Goal: Check status: Check status

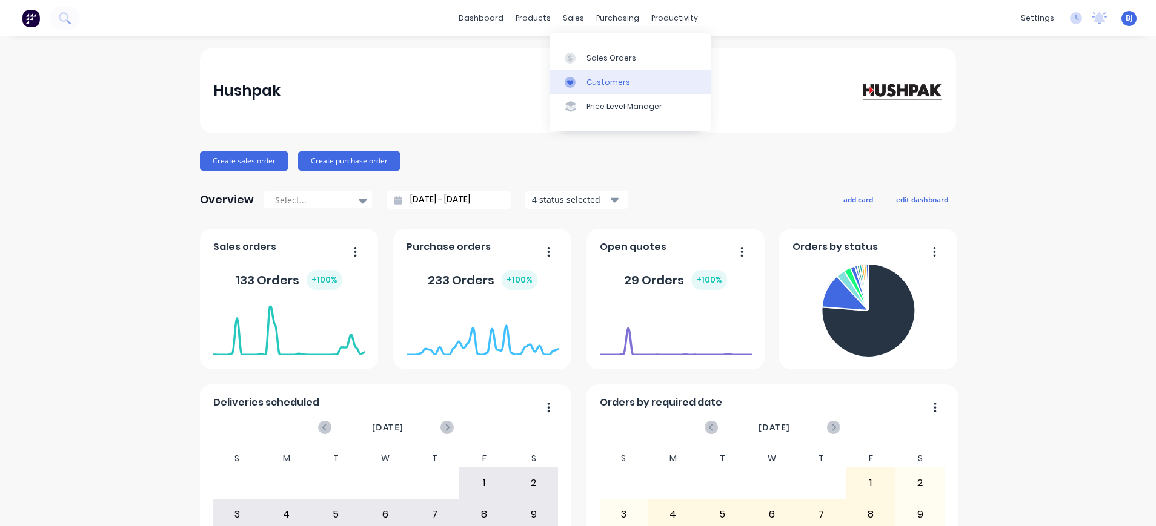
click at [621, 82] on div "Customers" at bounding box center [608, 82] width 44 height 11
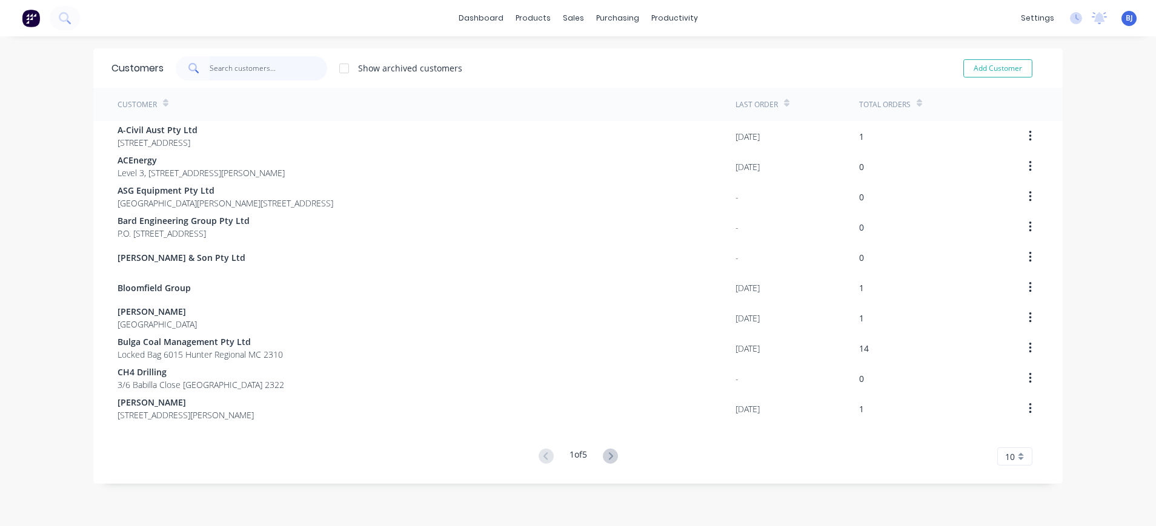
click at [270, 68] on input "text" at bounding box center [269, 68] width 118 height 24
paste input "4500795126"
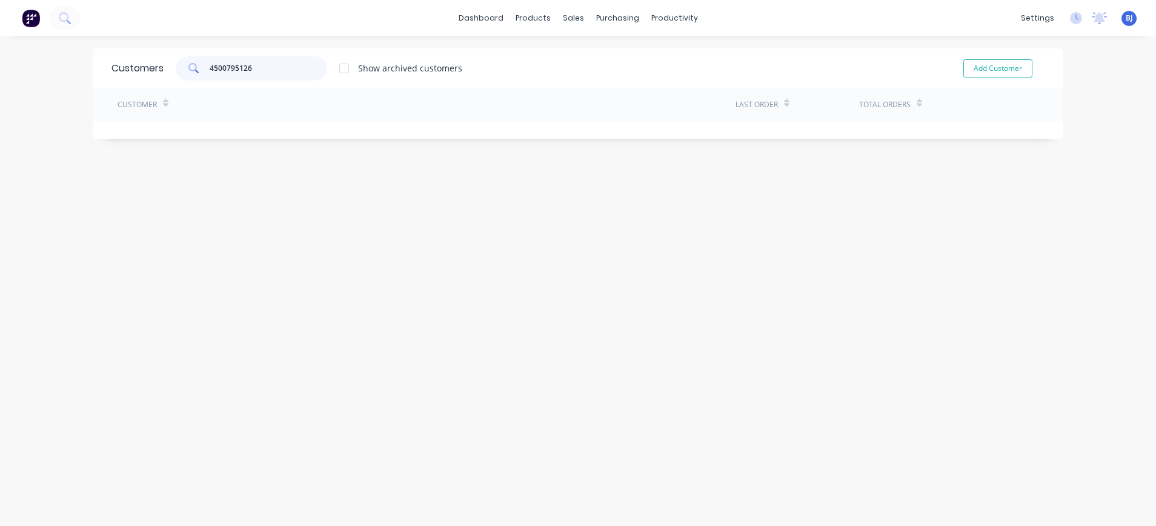
type input "4500795126"
drag, startPoint x: 256, startPoint y: 66, endPoint x: 207, endPoint y: 70, distance: 48.6
click at [187, 71] on div "4500795126" at bounding box center [251, 68] width 151 height 24
click at [562, 16] on div "sales" at bounding box center [573, 18] width 33 height 18
click at [586, 56] on div "Sales Orders" at bounding box center [611, 58] width 50 height 11
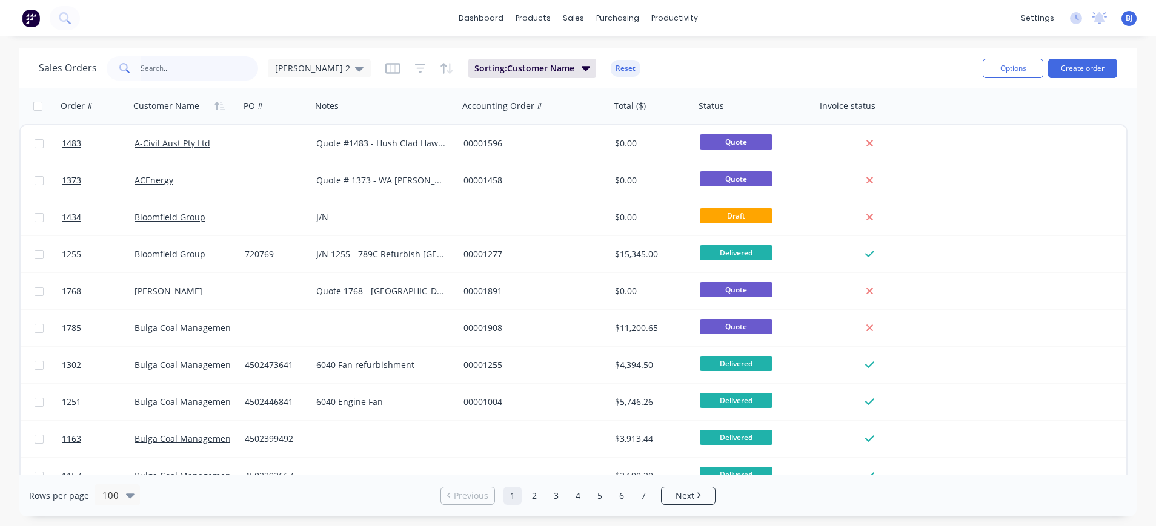
click at [191, 70] on input "text" at bounding box center [200, 68] width 118 height 24
paste input "4500795126"
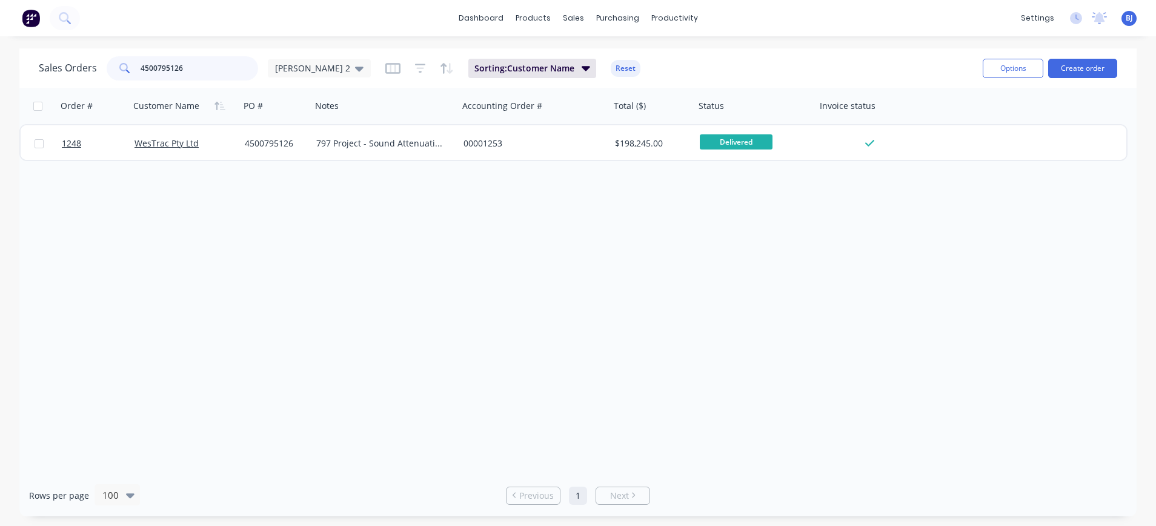
type input "4500795126"
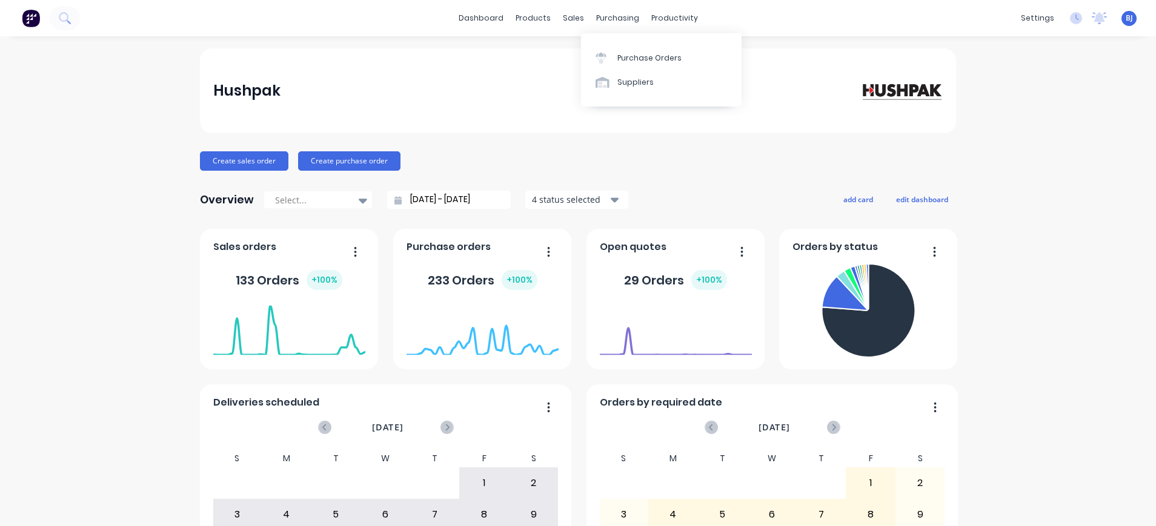
click at [600, 17] on div "purchasing" at bounding box center [617, 18] width 55 height 18
click at [637, 55] on div "Purchase Orders" at bounding box center [649, 58] width 64 height 11
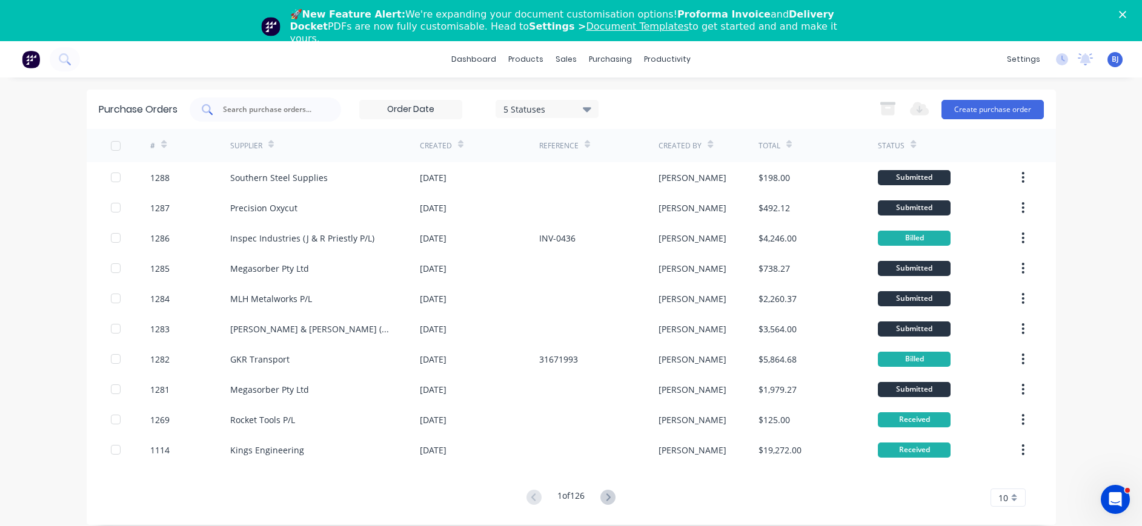
click at [273, 104] on input "text" at bounding box center [272, 110] width 101 height 12
type input "1270"
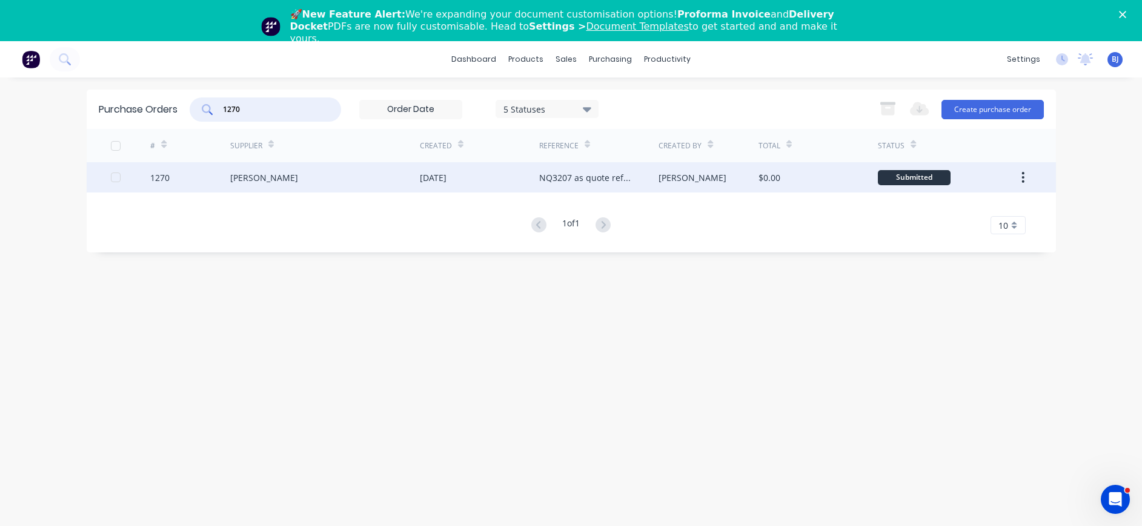
click at [296, 179] on div "Hunter Galvanizing" at bounding box center [264, 177] width 68 height 13
